Goal: Task Accomplishment & Management: Use online tool/utility

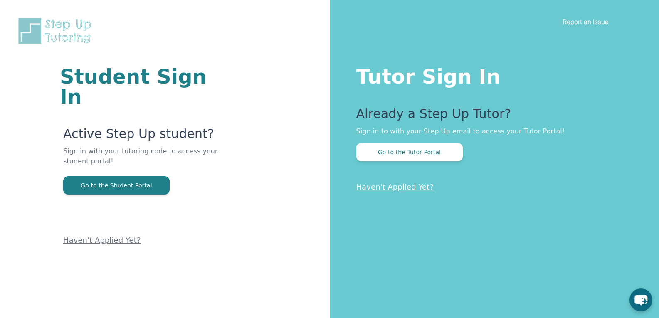
click at [426, 139] on div "Already a Step Up Tutor? Sign in to with your Step Up email to access your Tuto…" at bounding box center [491, 133] width 270 height 55
click at [423, 150] on button "Go to the Tutor Portal" at bounding box center [409, 152] width 106 height 18
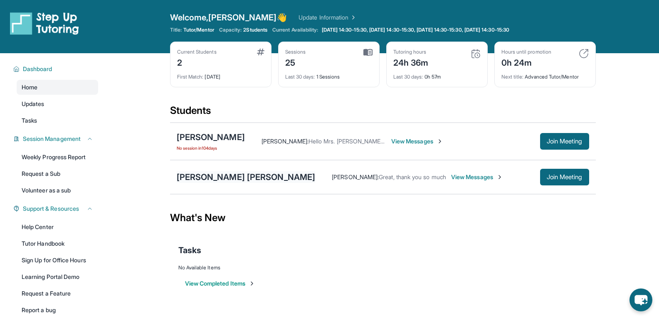
click at [220, 173] on div "[PERSON_NAME] [PERSON_NAME]" at bounding box center [246, 177] width 139 height 12
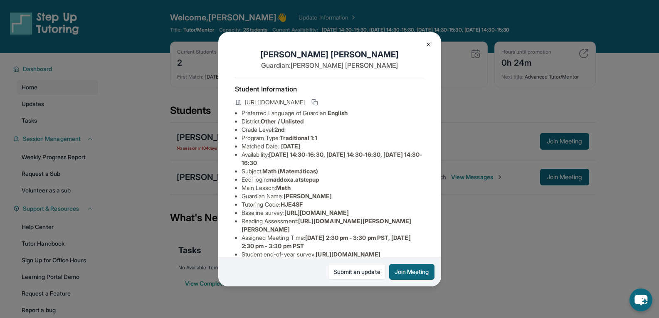
click at [430, 47] on img at bounding box center [428, 44] width 7 height 7
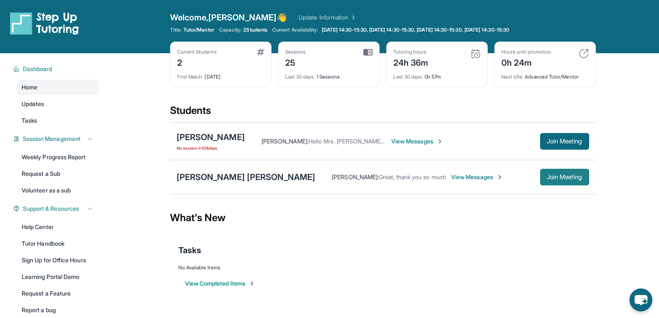
click at [580, 181] on button "Join Meeting" at bounding box center [564, 177] width 49 height 17
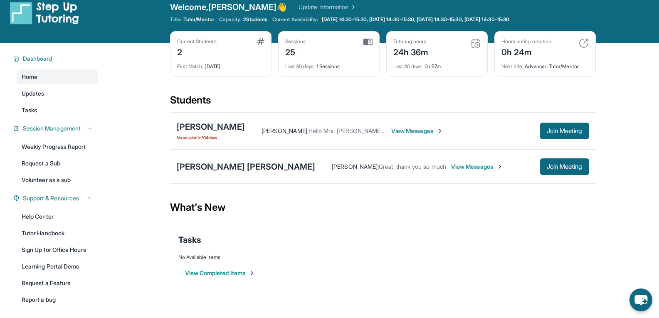
scroll to position [42, 0]
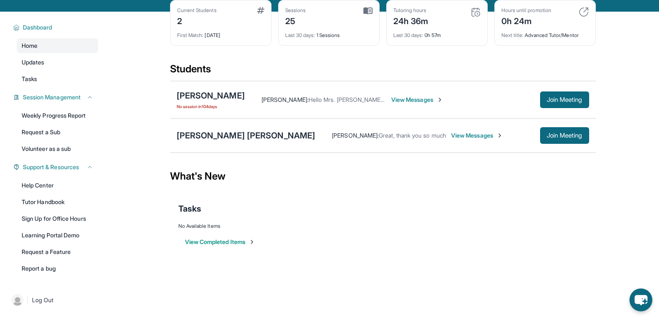
click at [229, 240] on button "View Completed Items" at bounding box center [220, 242] width 70 height 8
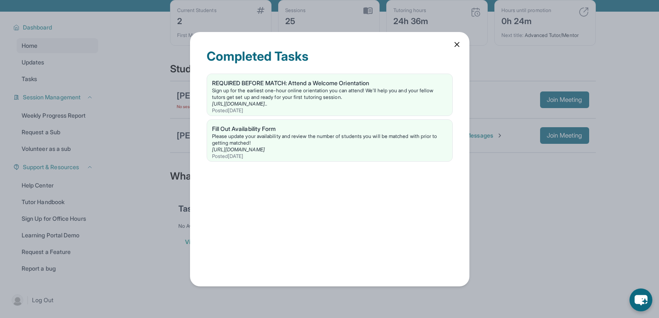
click at [169, 93] on div "Completed Tasks REQUIRED BEFORE MATCH: Attend a Welcome Orientation Sign up for…" at bounding box center [329, 159] width 659 height 318
click at [72, 118] on div "Completed Tasks REQUIRED BEFORE MATCH: Attend a Welcome Orientation Sign up for…" at bounding box center [329, 159] width 659 height 318
drag, startPoint x: 459, startPoint y: 45, endPoint x: 442, endPoint y: 44, distance: 16.7
click at [458, 45] on icon at bounding box center [457, 44] width 8 height 8
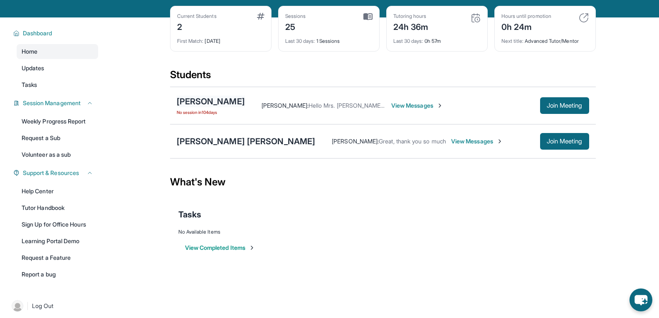
scroll to position [0, 0]
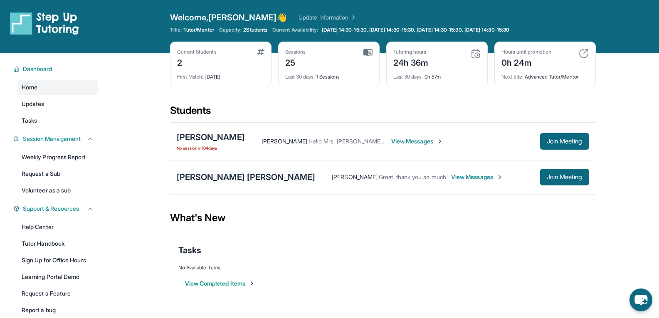
click at [215, 175] on div "[PERSON_NAME] [PERSON_NAME]" at bounding box center [246, 177] width 139 height 12
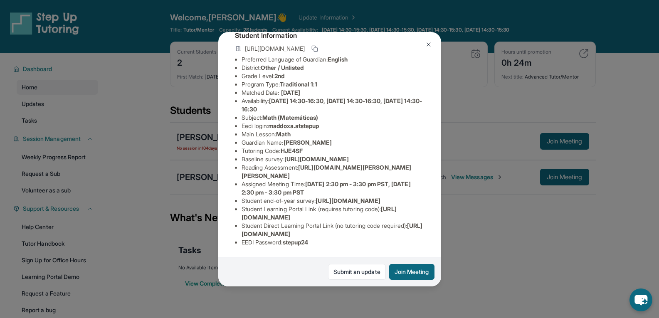
scroll to position [133, 0]
click at [430, 48] on button at bounding box center [428, 44] width 17 height 17
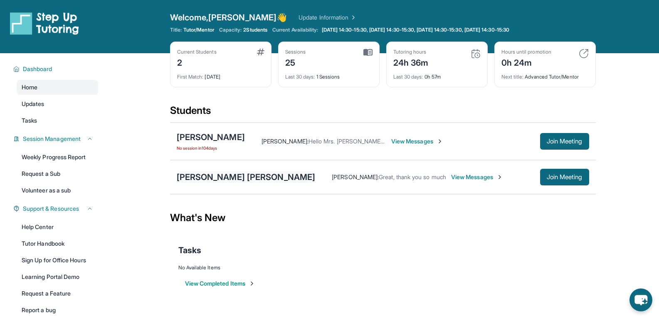
click at [220, 173] on div "[PERSON_NAME] [PERSON_NAME]" at bounding box center [246, 177] width 139 height 12
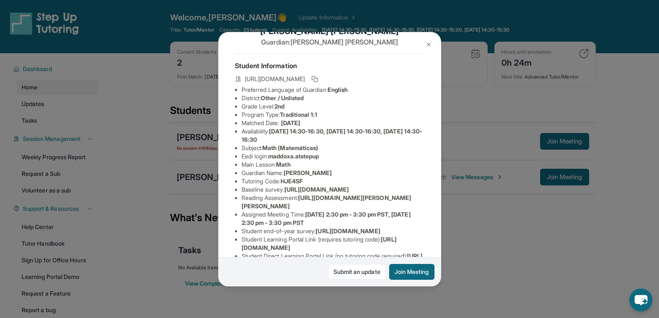
scroll to position [8, 0]
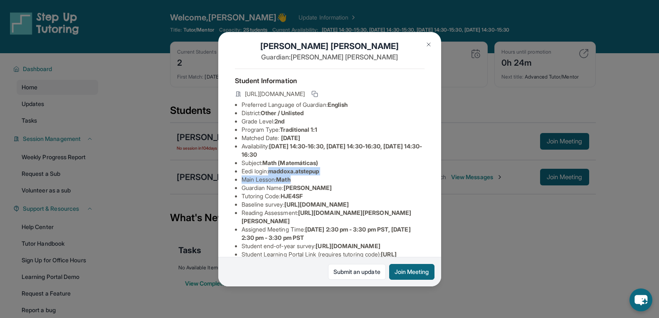
drag, startPoint x: 271, startPoint y: 177, endPoint x: 329, endPoint y: 179, distance: 57.9
click at [329, 176] on li "Eedi login : maddoxa.atstepup" at bounding box center [333, 171] width 183 height 8
click at [328, 176] on li "Eedi login : maddoxa.atstepup" at bounding box center [333, 171] width 183 height 8
drag, startPoint x: 325, startPoint y: 179, endPoint x: 272, endPoint y: 178, distance: 53.3
click at [272, 176] on li "Eedi login : maddoxa.atstepup" at bounding box center [333, 171] width 183 height 8
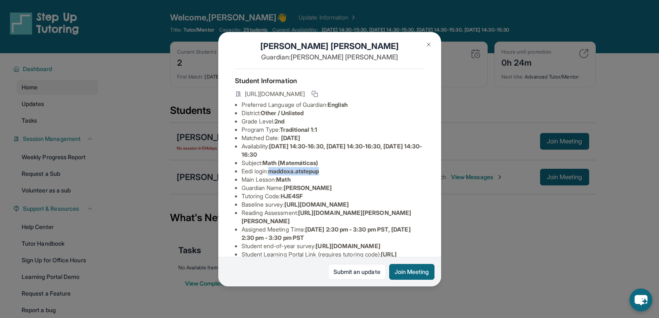
copy span "maddoxa.atstepup"
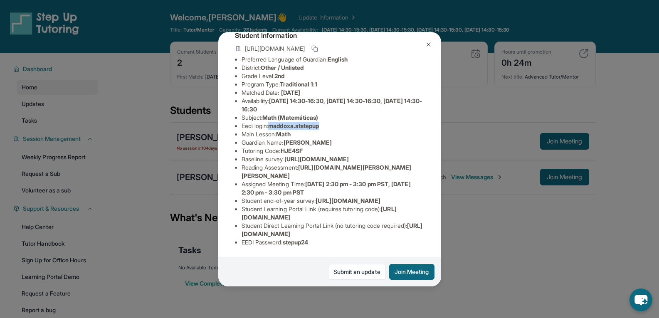
scroll to position [133, 0]
drag, startPoint x: 307, startPoint y: 236, endPoint x: 299, endPoint y: 236, distance: 7.1
click at [299, 239] on span "stepup24" at bounding box center [296, 242] width 26 height 7
drag, startPoint x: 291, startPoint y: 237, endPoint x: 328, endPoint y: 240, distance: 37.1
click at [328, 240] on div "Student Information [URL][DOMAIN_NAME] Preferred Language of Guardian: English …" at bounding box center [330, 138] width 190 height 230
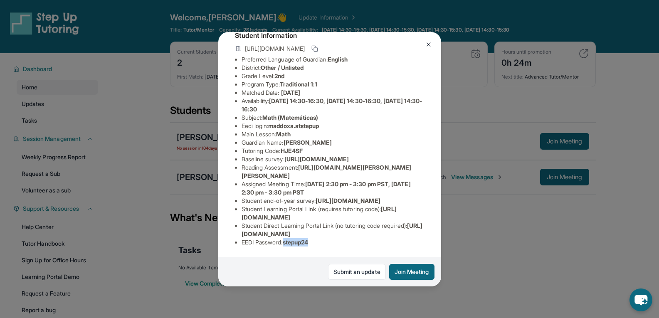
copy span "stepup24"
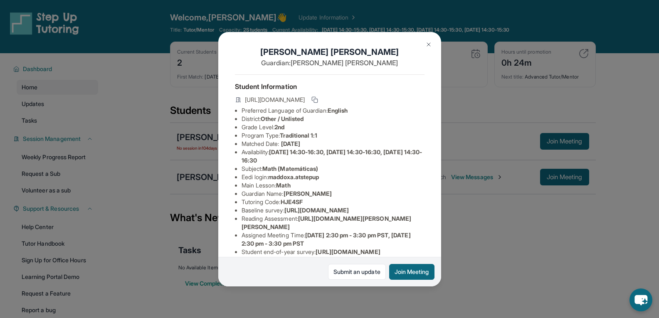
scroll to position [0, 0]
